Goal: Task Accomplishment & Management: Complete application form

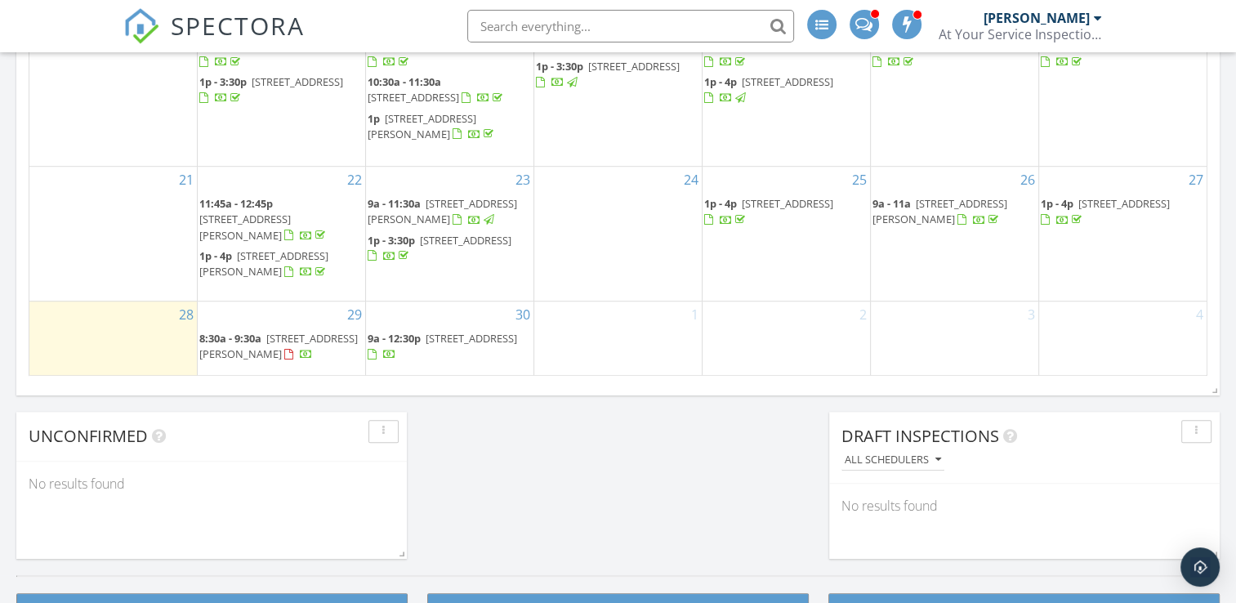
scroll to position [1143, 0]
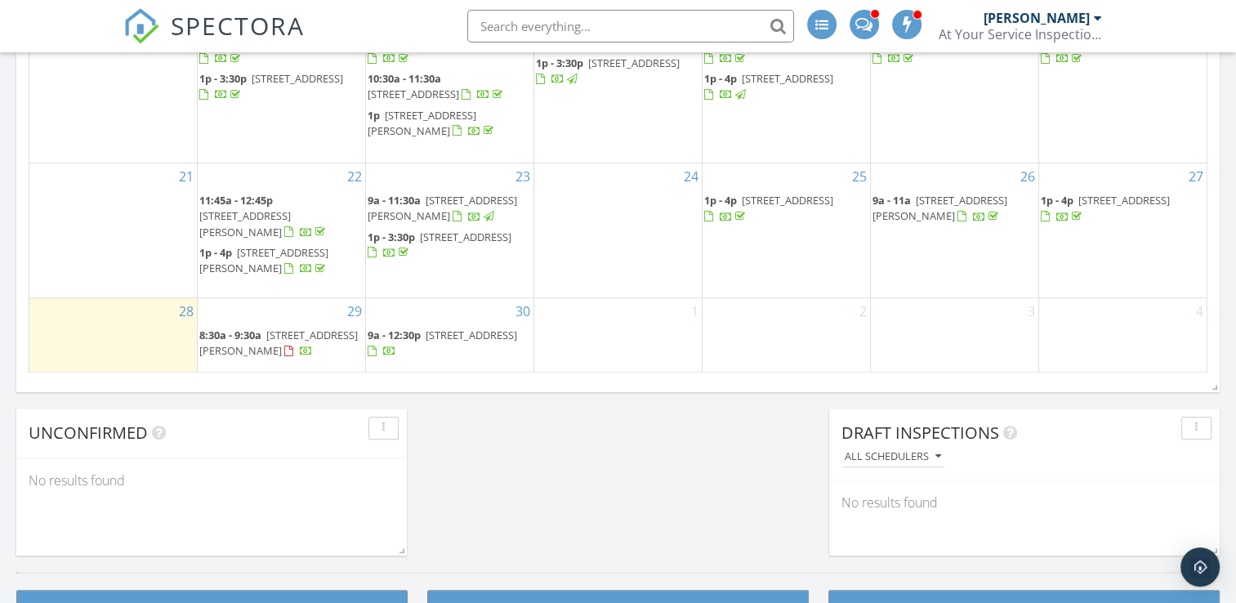
click at [245, 24] on span "SPECTORA" at bounding box center [238, 25] width 134 height 34
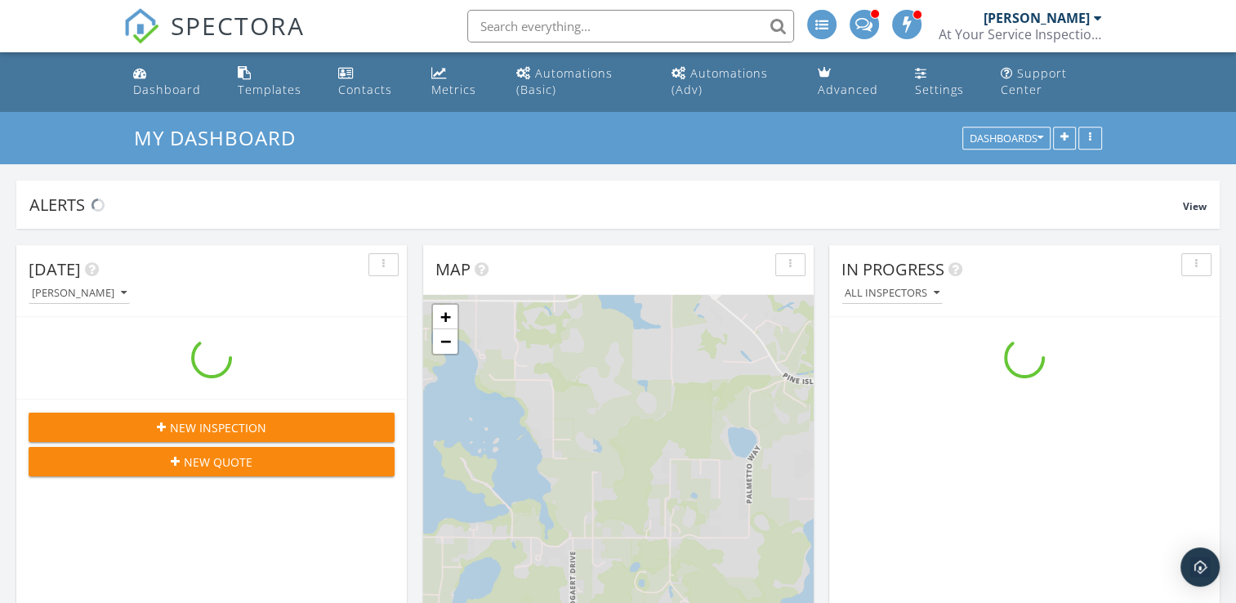
scroll to position [1512, 1261]
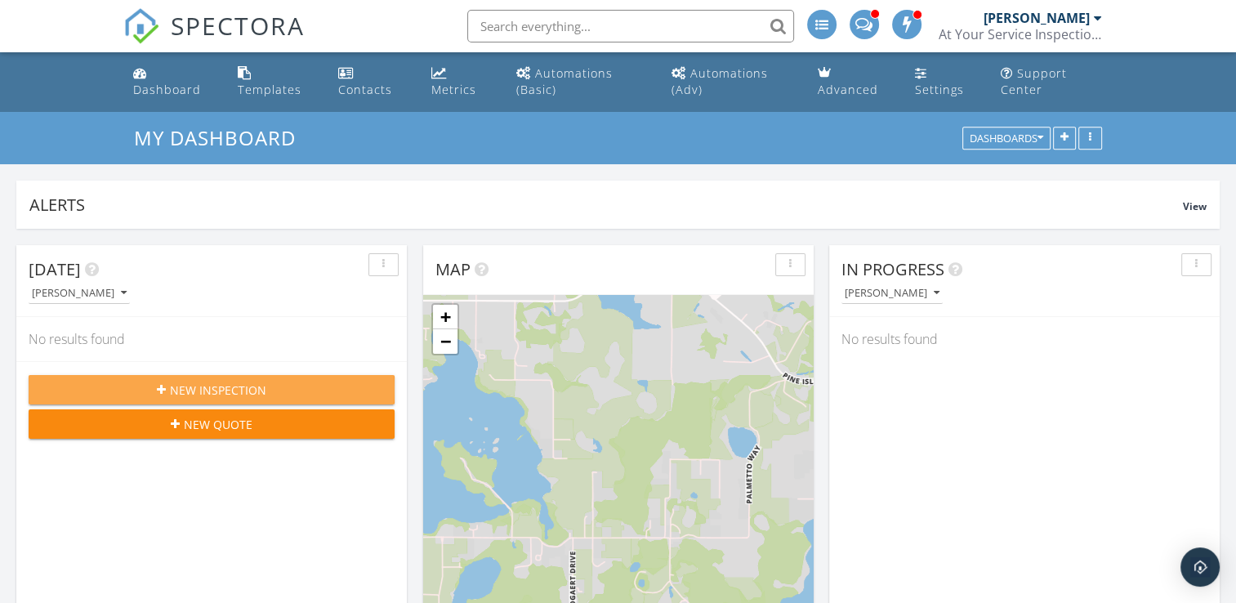
click at [196, 384] on span "New Inspection" at bounding box center [218, 389] width 96 height 17
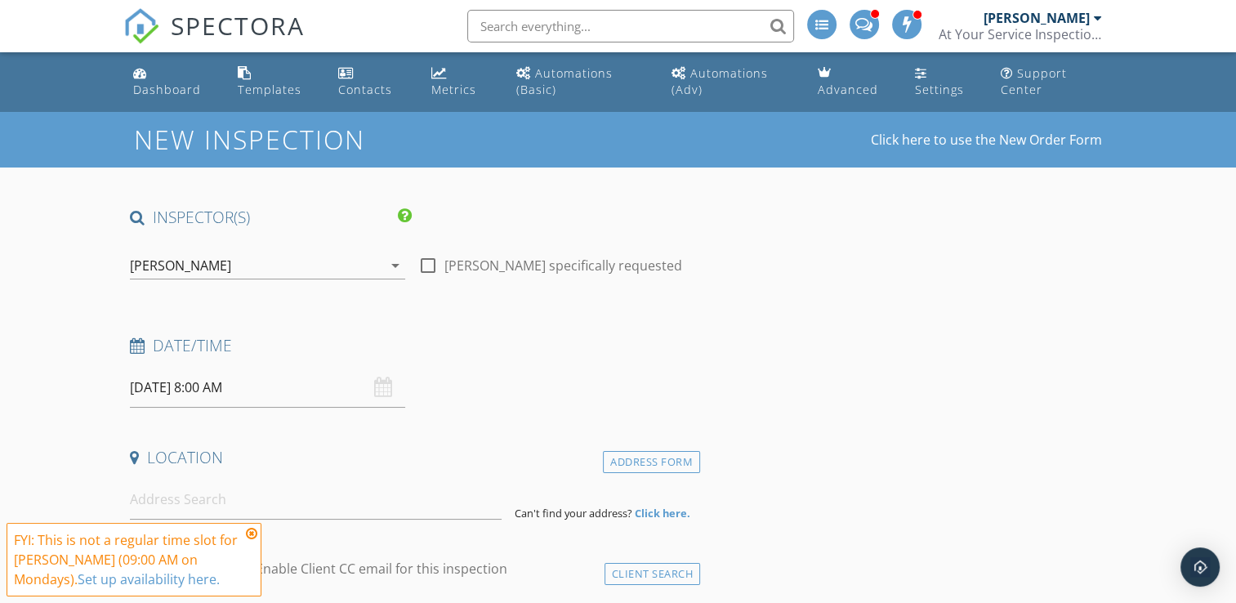
click at [255, 536] on icon at bounding box center [251, 533] width 11 height 13
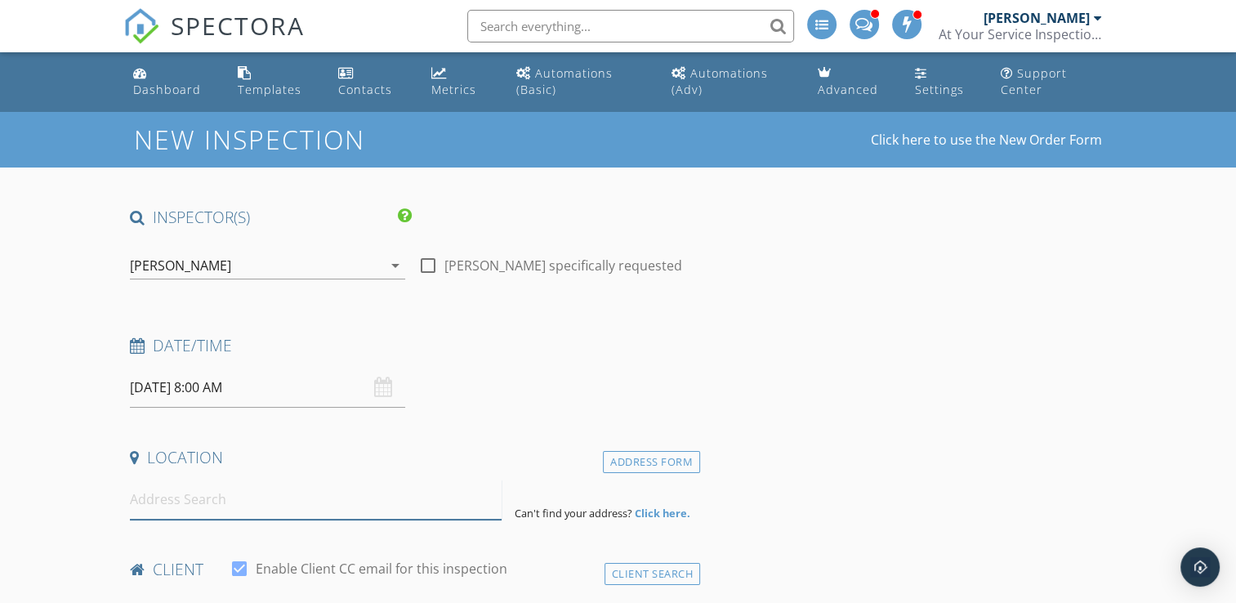
click at [254, 501] on input at bounding box center [316, 499] width 372 height 40
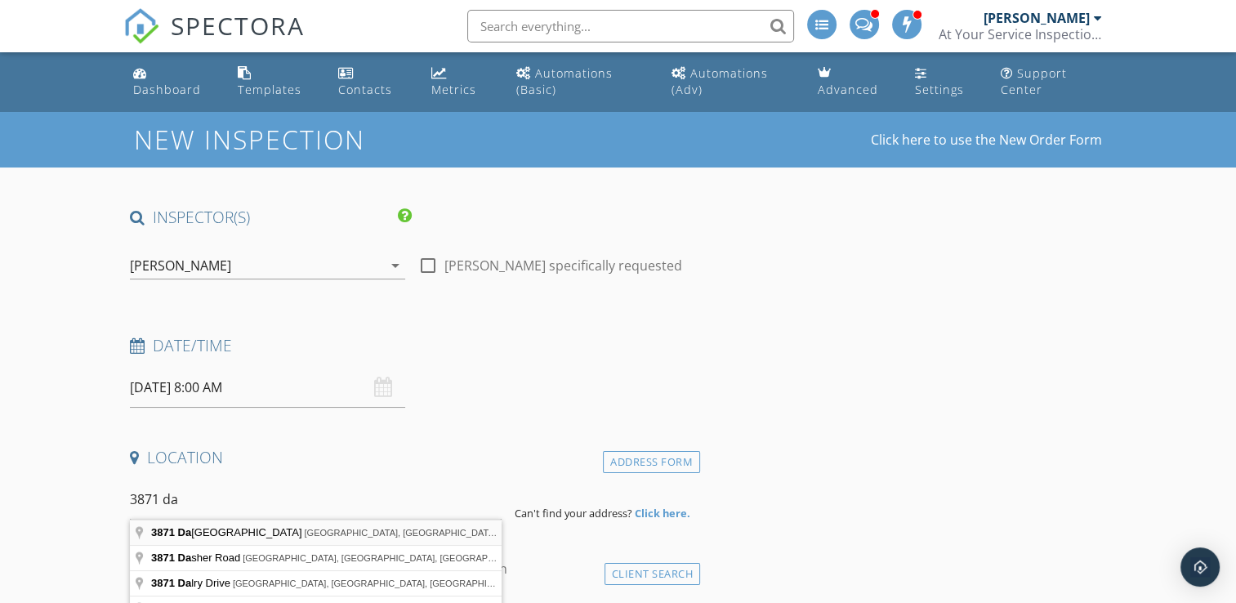
type input "3871 Dallas Boulevard, Orlando, FL, USA"
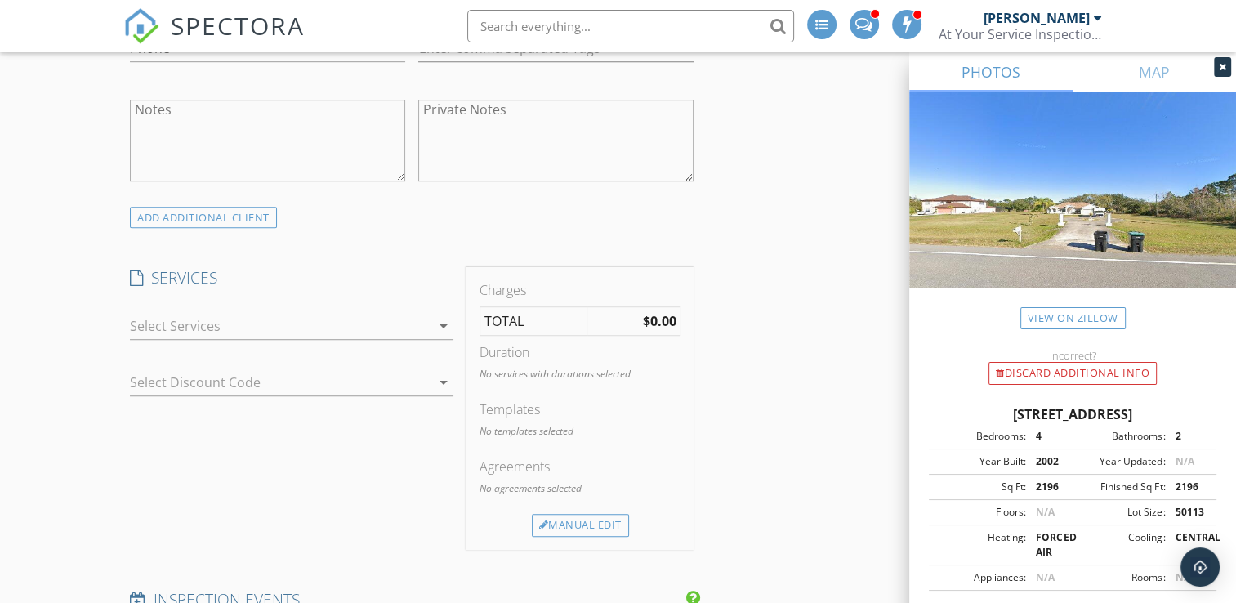
scroll to position [1078, 0]
click at [440, 323] on icon "arrow_drop_down" at bounding box center [444, 320] width 20 height 20
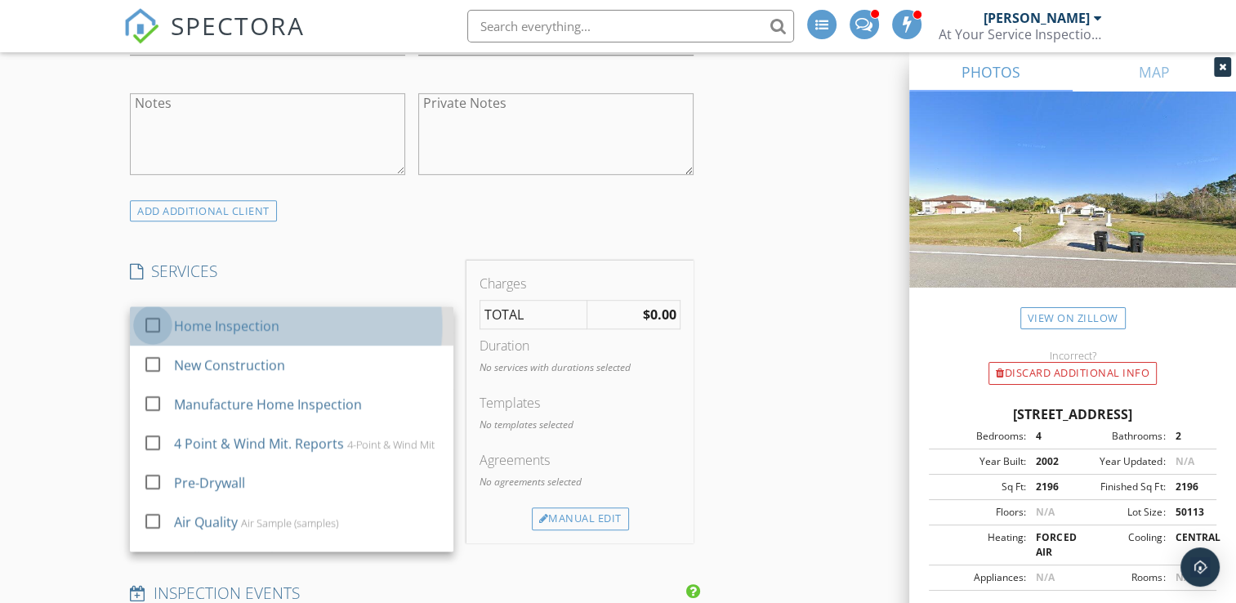
click at [158, 328] on div at bounding box center [153, 325] width 28 height 28
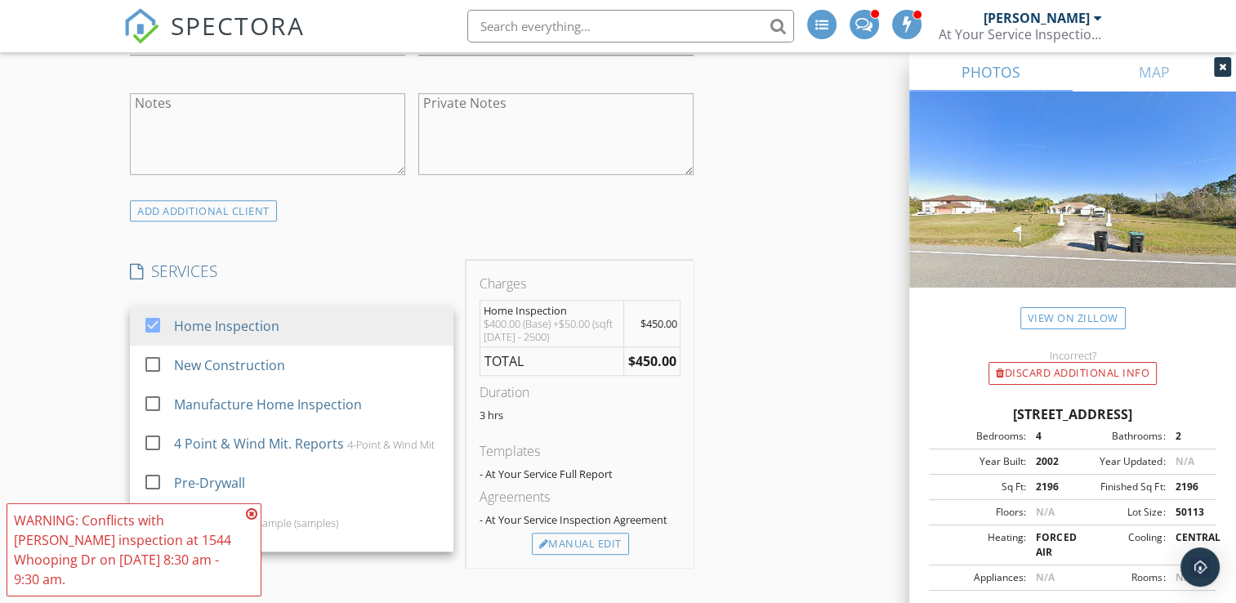
click at [58, 312] on div "New Inspection Click here to use the New Order Form INSPECTOR(S) check_box Jeff…" at bounding box center [618, 559] width 1236 height 3050
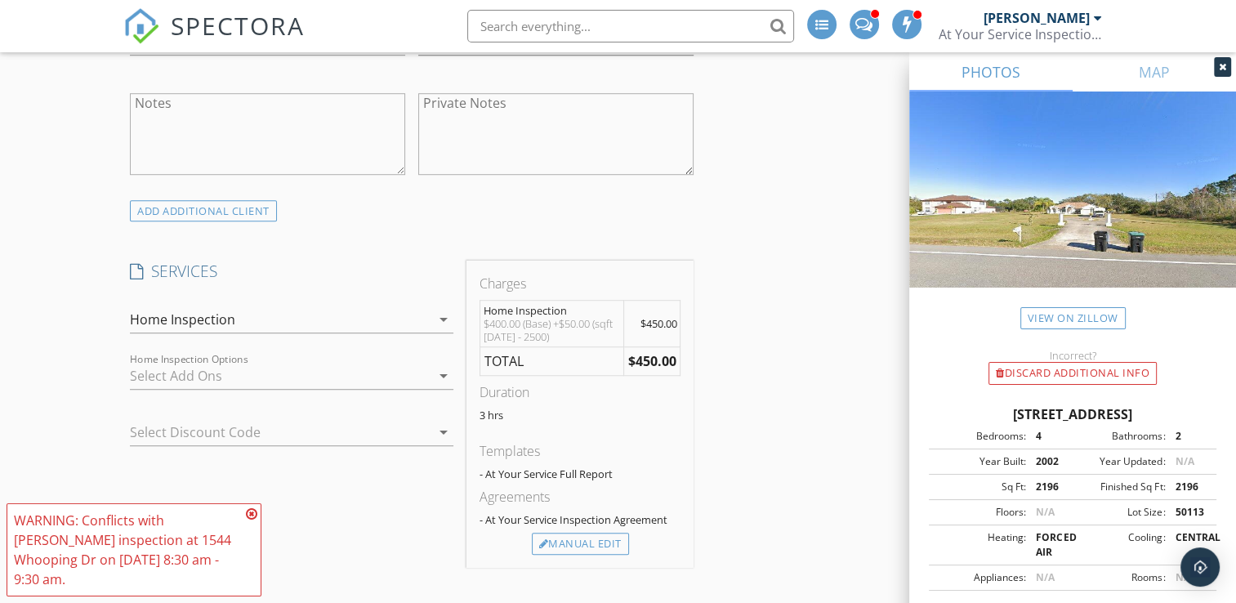
click at [434, 379] on icon "arrow_drop_down" at bounding box center [444, 376] width 20 height 20
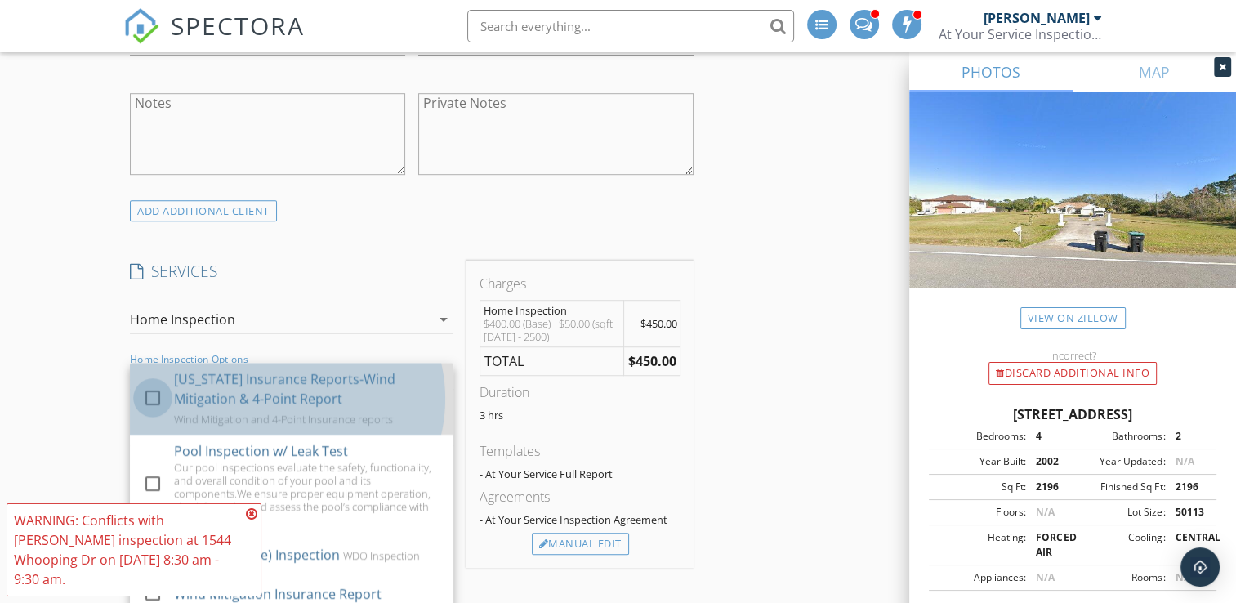
click at [154, 394] on div at bounding box center [153, 398] width 28 height 28
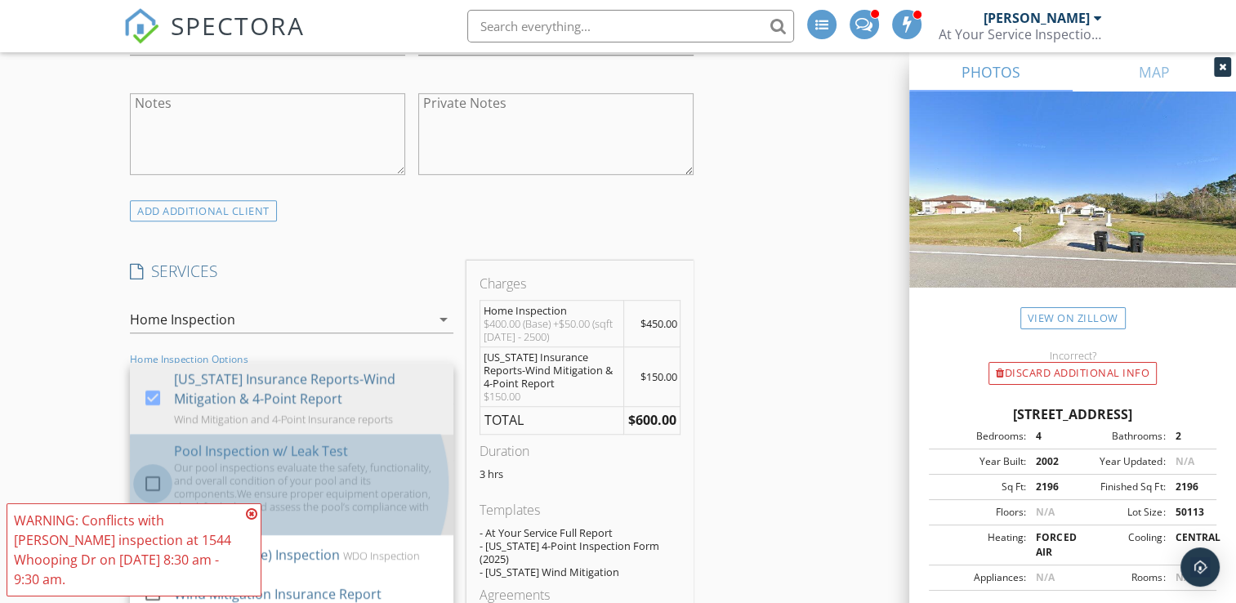
click at [149, 481] on div at bounding box center [153, 484] width 28 height 28
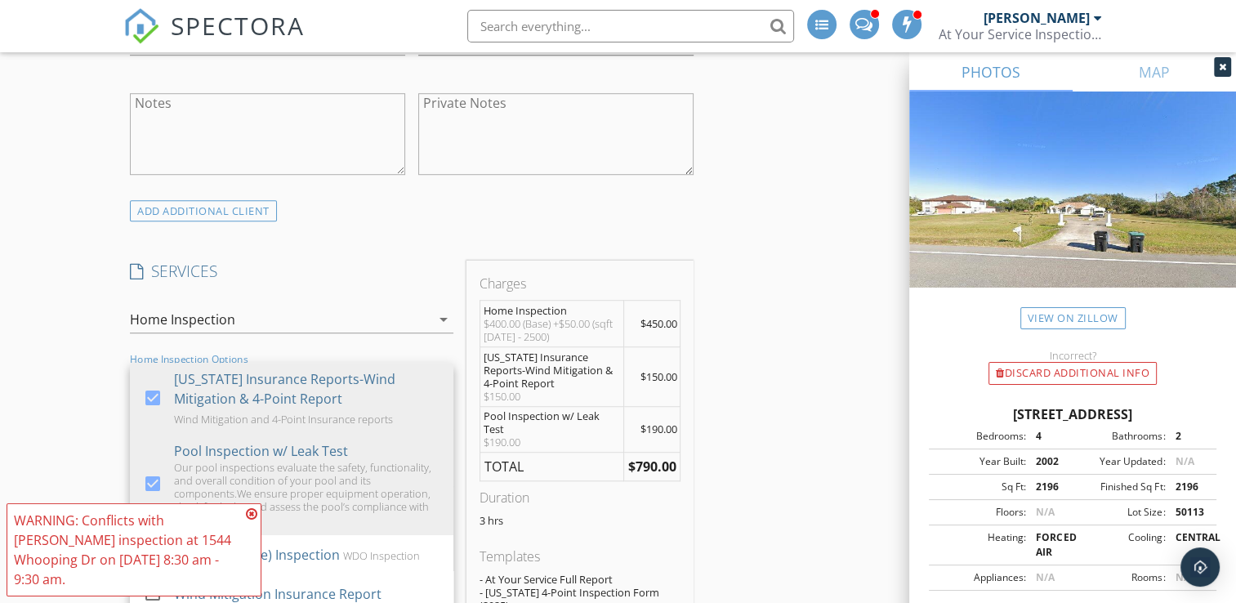
click at [252, 520] on icon at bounding box center [251, 513] width 11 height 13
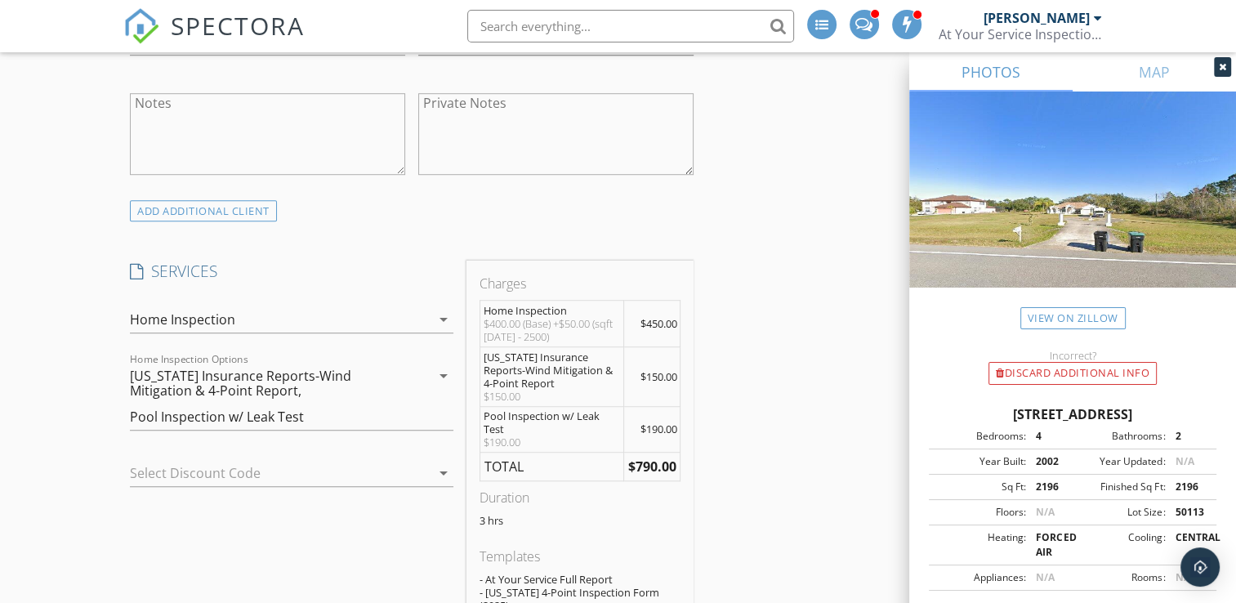
click at [445, 375] on icon "arrow_drop_down" at bounding box center [444, 376] width 20 height 20
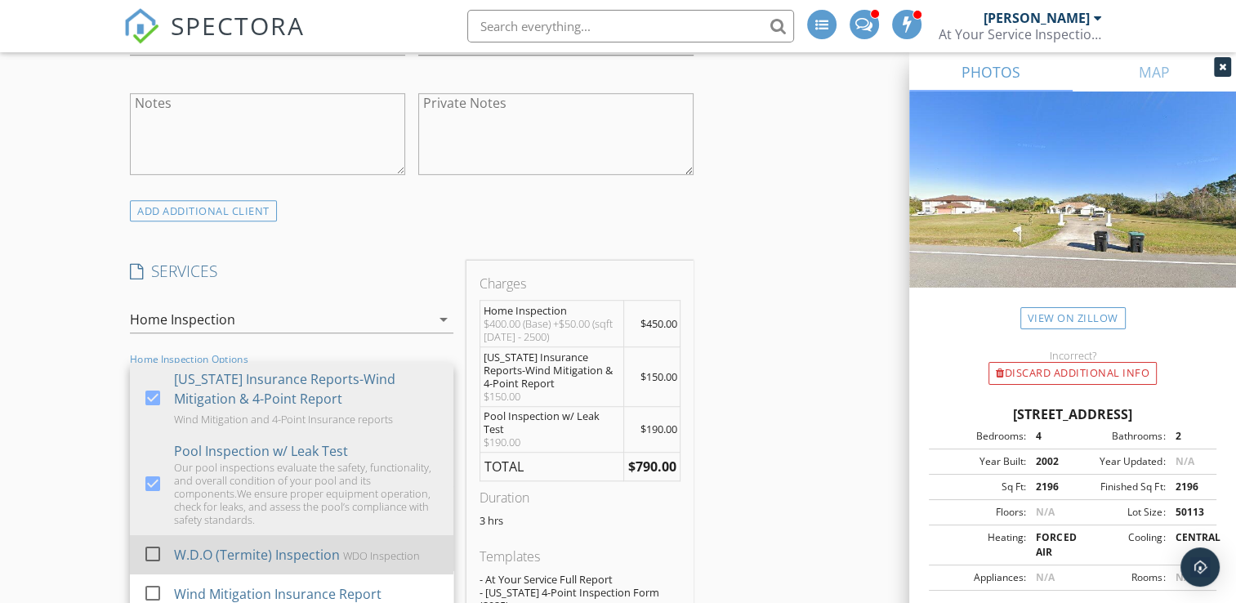
click at [146, 554] on div at bounding box center [153, 554] width 28 height 28
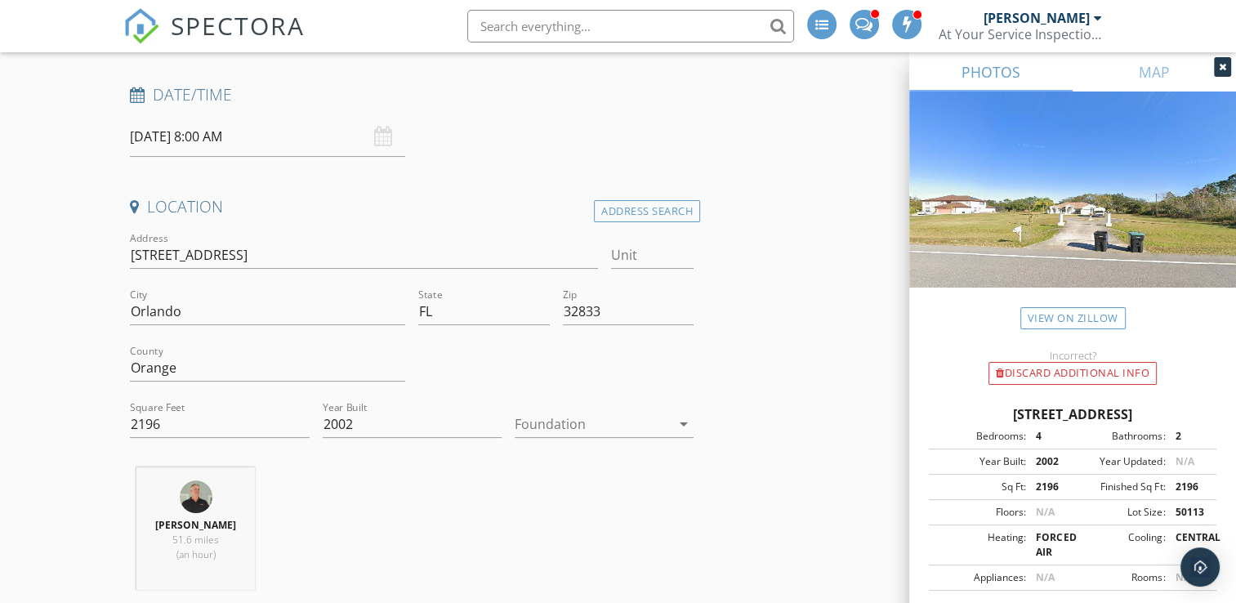
scroll to position [33, 0]
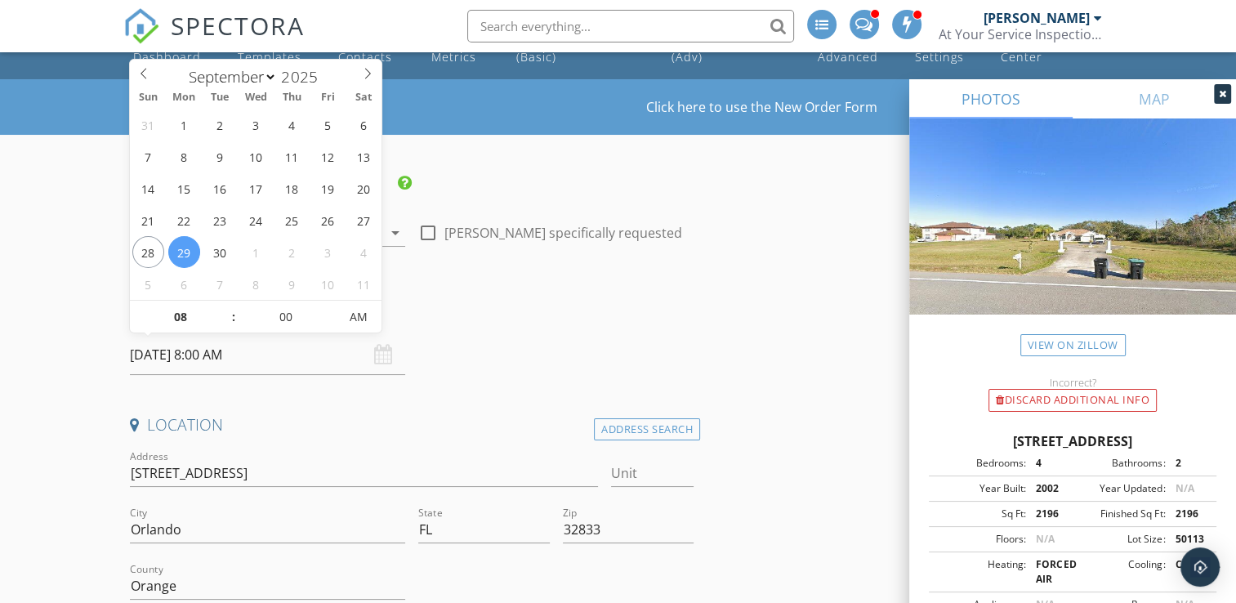
click at [186, 354] on input "09/29/2025 8:00 AM" at bounding box center [267, 355] width 275 height 40
type input "09"
type input "09/29/2025 9:00 AM"
click at [227, 310] on span at bounding box center [224, 309] width 11 height 16
type input "10"
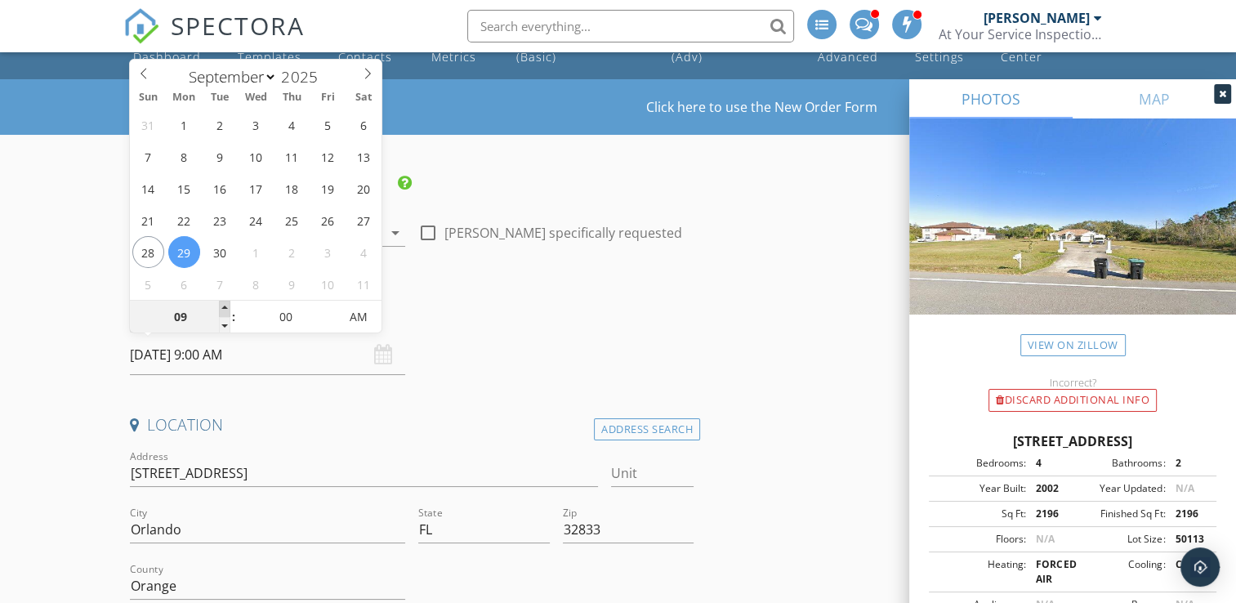
type input "09/29/2025 10:00 AM"
click at [227, 310] on span at bounding box center [224, 309] width 11 height 16
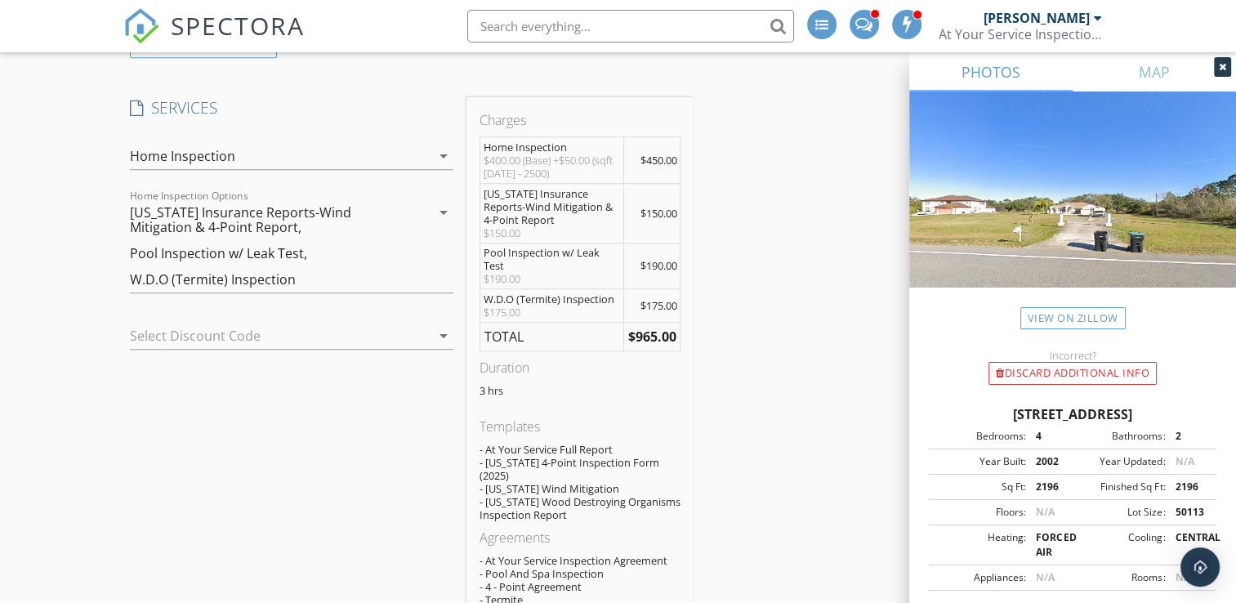
scroll to position [1241, 0]
click at [88, 432] on div "New Inspection Click here to use the New Order Form INSPECTOR(S) check_box Jeff…" at bounding box center [618, 518] width 1236 height 3294
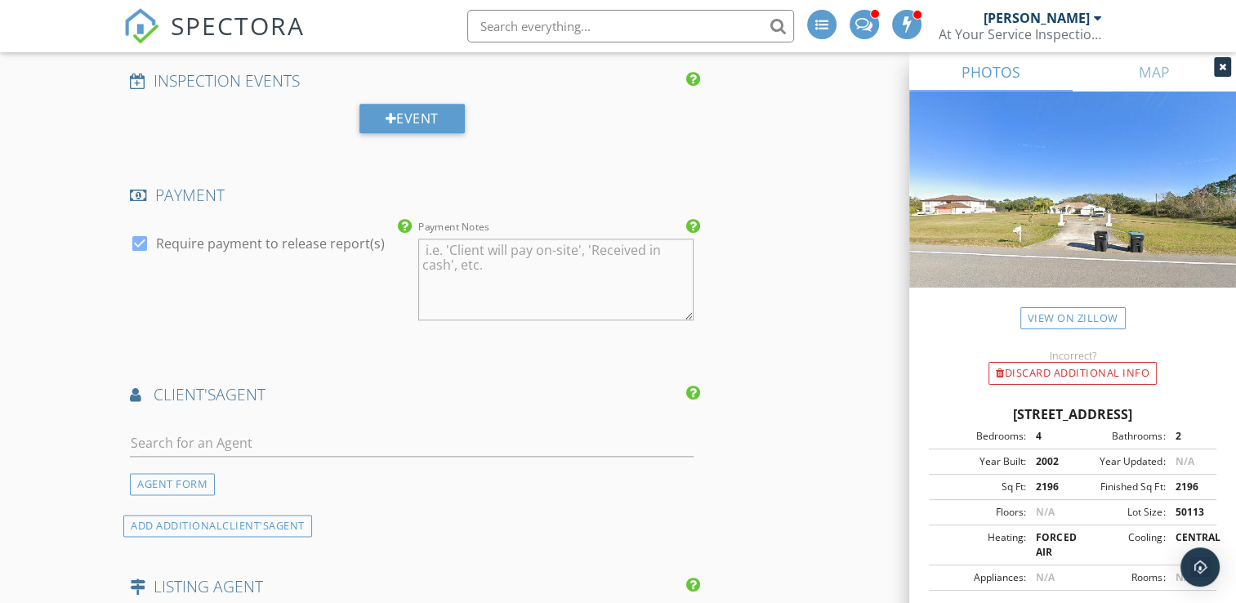
scroll to position [1862, 0]
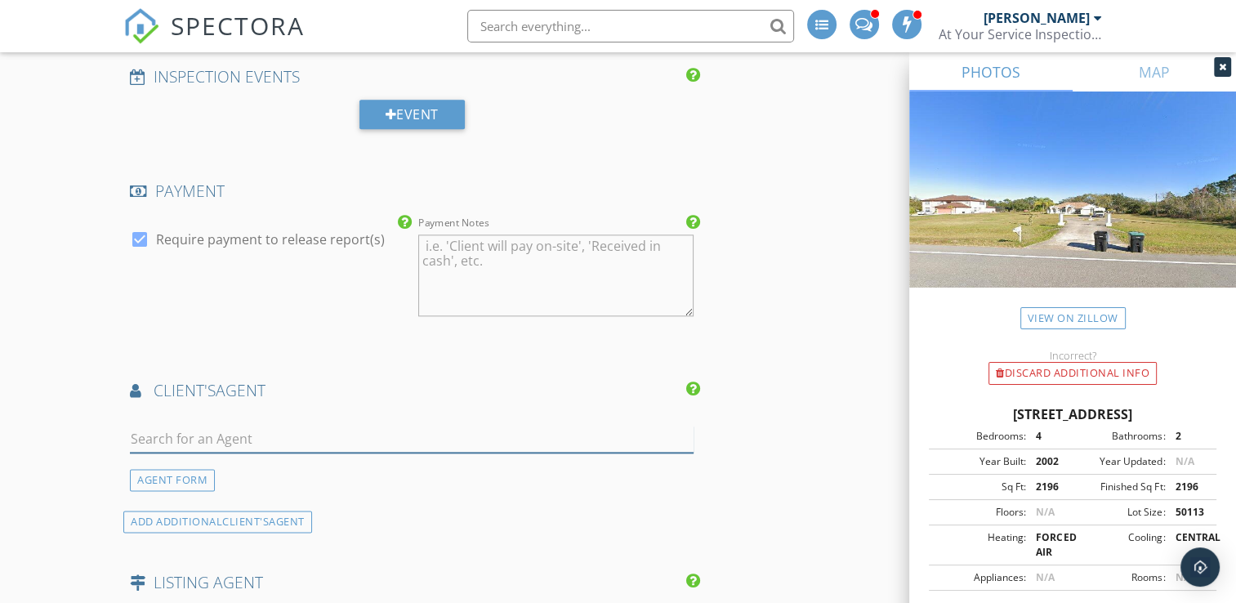
click at [174, 425] on input "text" at bounding box center [412, 438] width 564 height 27
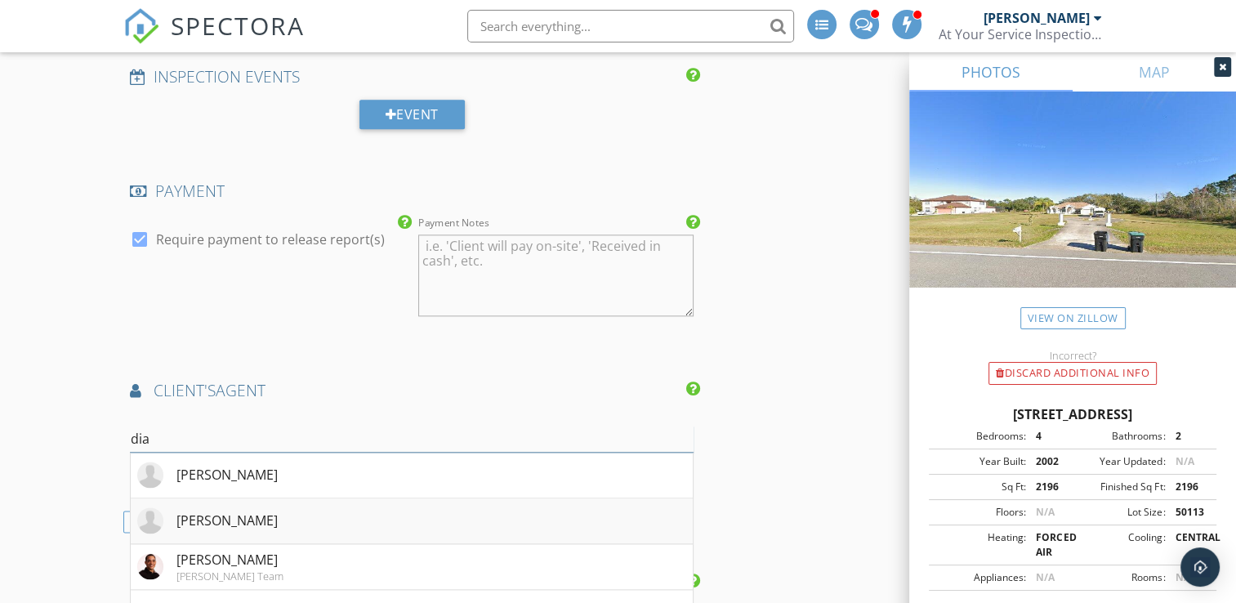
type input "dia"
click at [217, 510] on div "Diana Bustamante" at bounding box center [226, 520] width 101 height 20
